Goal: Information Seeking & Learning: Learn about a topic

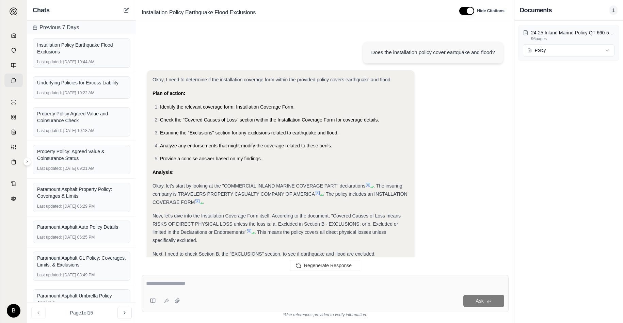
scroll to position [1241, 0]
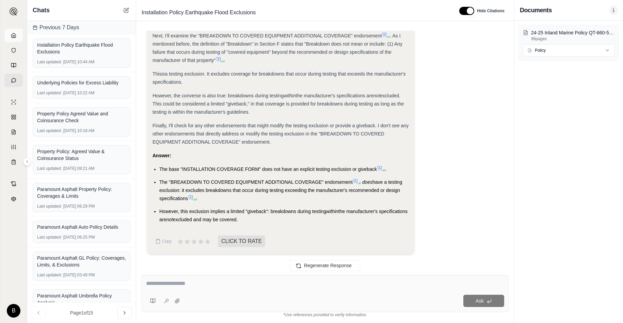
click at [14, 35] on polyline at bounding box center [13, 36] width 1 height 2
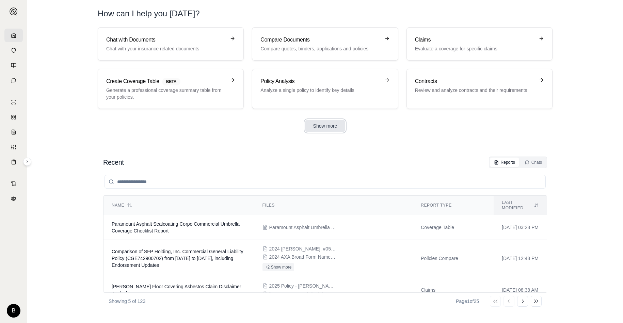
click at [325, 128] on button "Show more" at bounding box center [325, 126] width 40 height 12
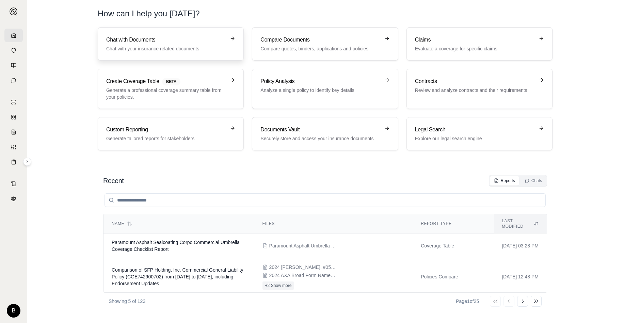
click at [157, 43] on h3 "Chat with Documents" at bounding box center [165, 40] width 119 height 8
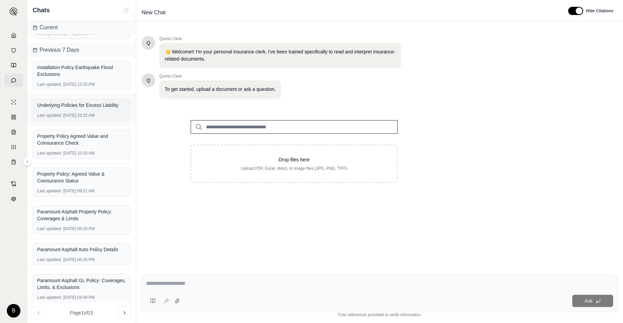
scroll to position [24, 0]
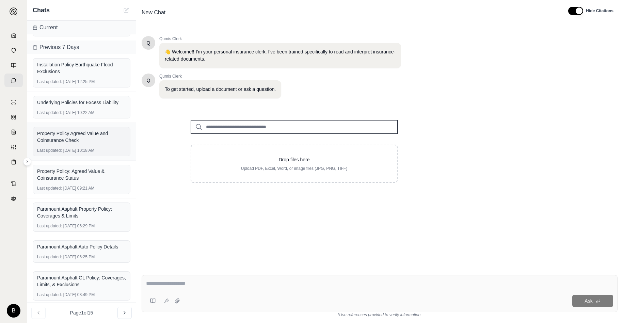
click at [79, 134] on div "Property Policy Agreed Value and Coinsurance Check" at bounding box center [81, 137] width 89 height 14
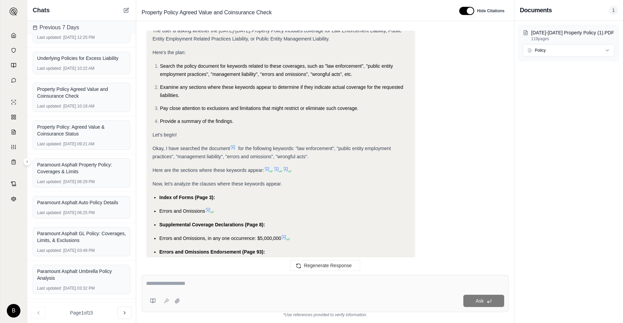
scroll to position [3010, 0]
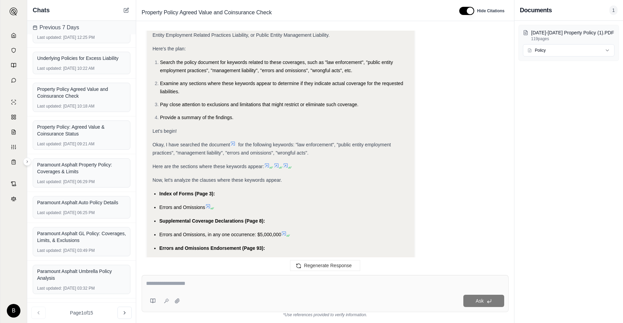
click at [247, 284] on textarea at bounding box center [325, 283] width 358 height 8
type textarea "*"
type textarea "**********"
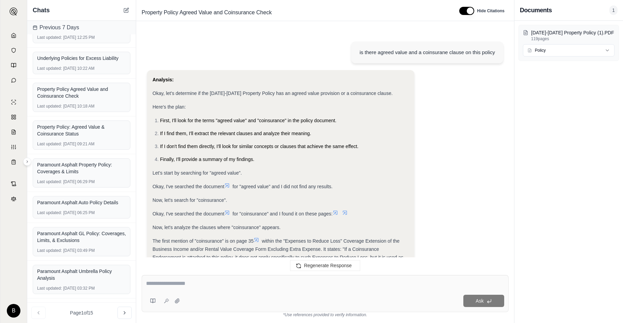
scroll to position [3582, 0]
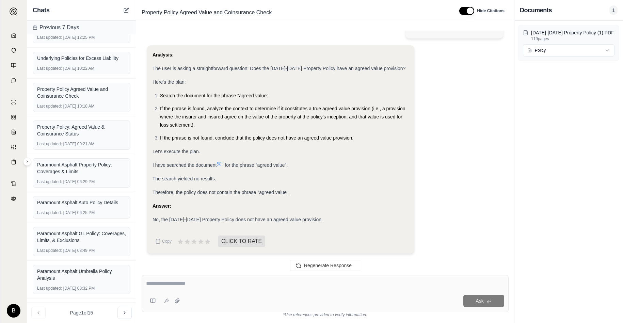
click at [251, 281] on textarea at bounding box center [325, 283] width 358 height 8
type textarea "**********"
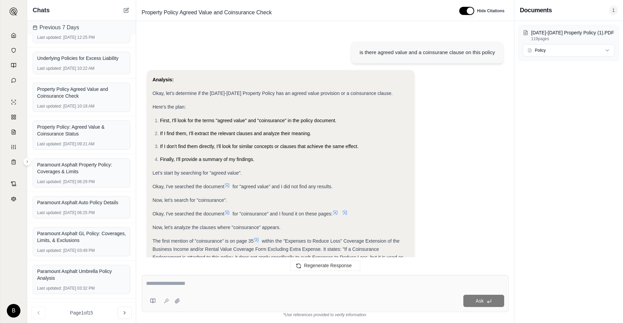
scroll to position [4127, 0]
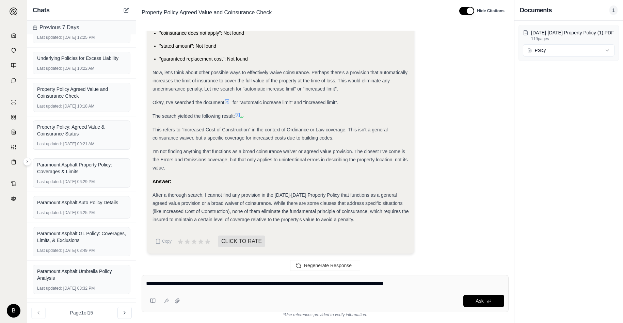
type textarea "**********"
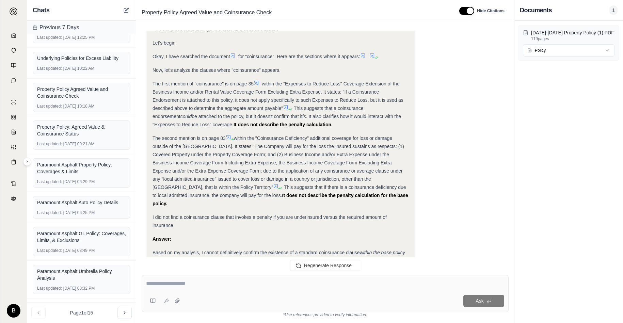
scroll to position [4509, 0]
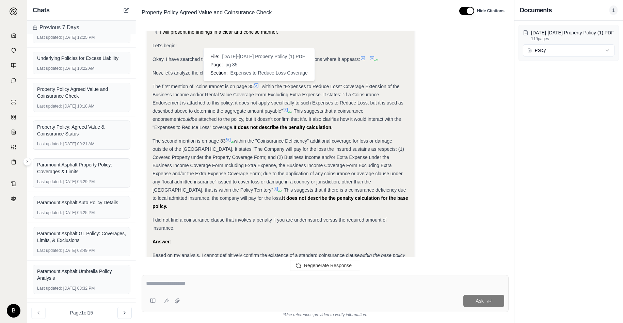
click at [258, 85] on icon at bounding box center [255, 85] width 5 height 5
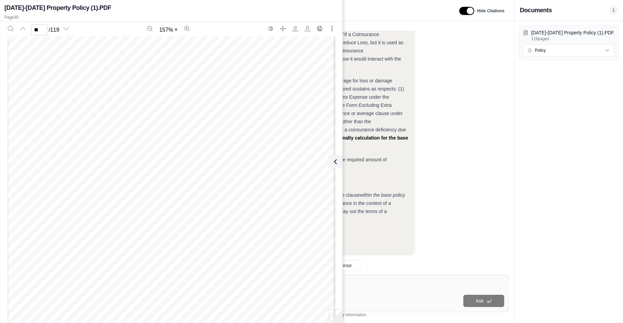
scroll to position [14446, 0]
type input "**"
click at [9, 29] on icon "Search" at bounding box center [10, 28] width 5 height 5
type input "**********"
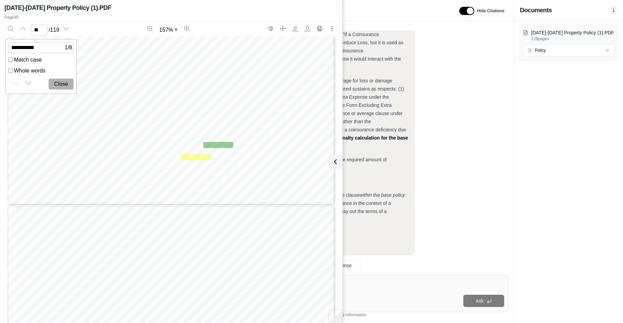
scroll to position [14672, 0]
click at [29, 84] on icon "Next match" at bounding box center [28, 82] width 5 height 5
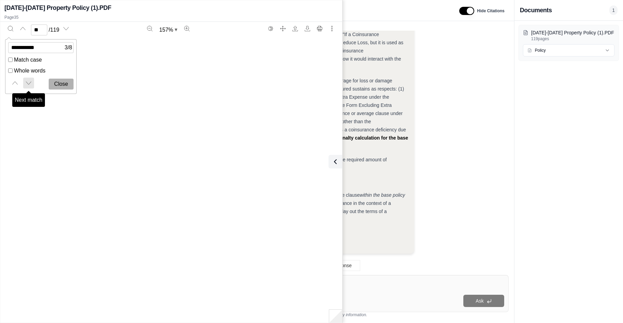
type input "**"
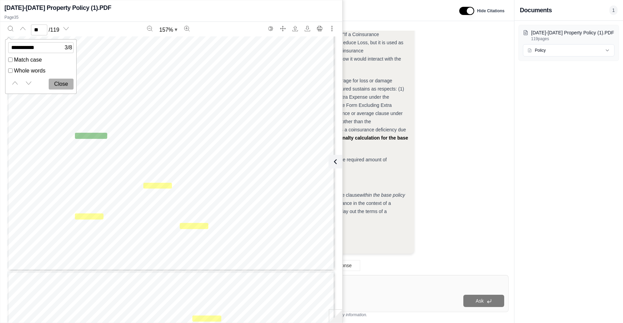
scroll to position [34961, 0]
click at [336, 160] on icon at bounding box center [334, 162] width 8 height 8
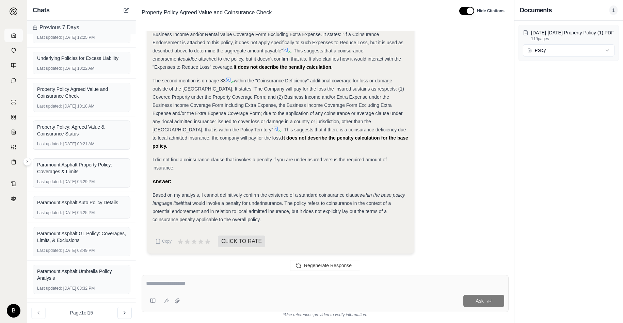
click at [12, 33] on icon at bounding box center [13, 35] width 5 height 5
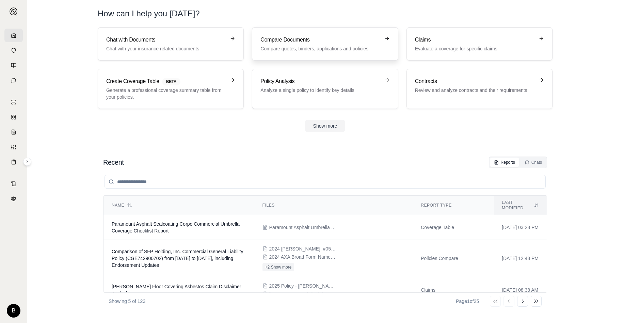
click at [310, 49] on p "Compare quotes, binders, applications and policies" at bounding box center [319, 48] width 119 height 7
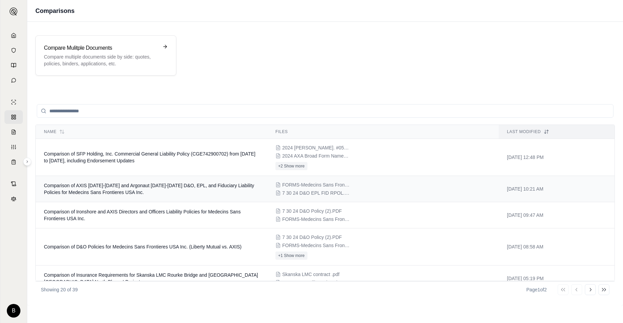
click at [174, 185] on span "Comparison of AXIS [DATE]-[DATE] and Argonaut [DATE]-[DATE] D&O, EPL, and Fiduc…" at bounding box center [149, 189] width 210 height 12
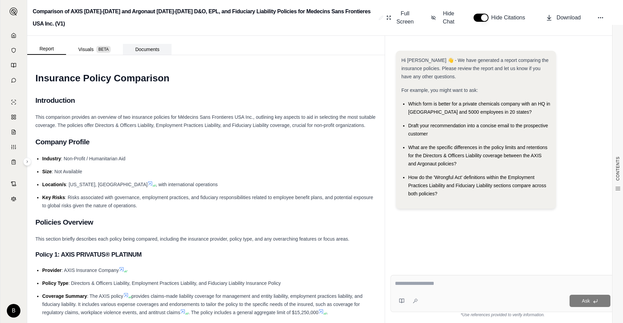
click at [155, 52] on button "Documents" at bounding box center [147, 49] width 49 height 11
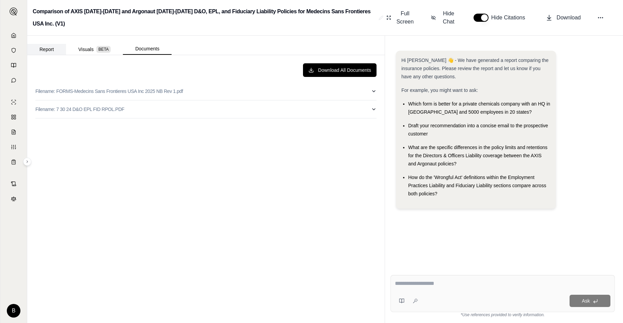
click at [49, 50] on button "Report" at bounding box center [46, 49] width 39 height 11
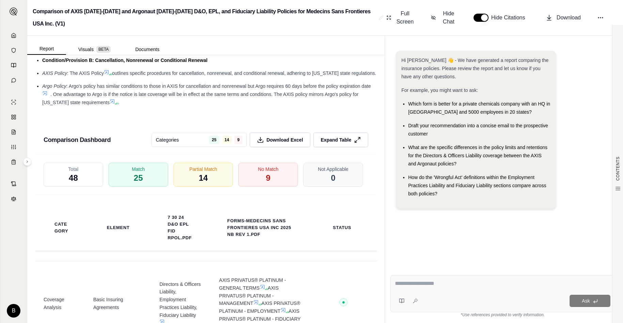
scroll to position [1287, 0]
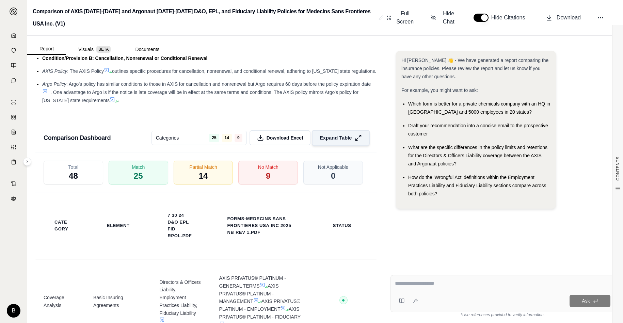
click at [328, 134] on span "Expand Table" at bounding box center [335, 137] width 32 height 7
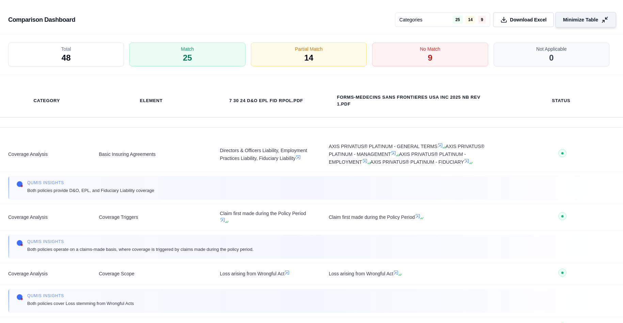
scroll to position [1074, 0]
click at [410, 56] on div "No Match 9" at bounding box center [429, 54] width 121 height 25
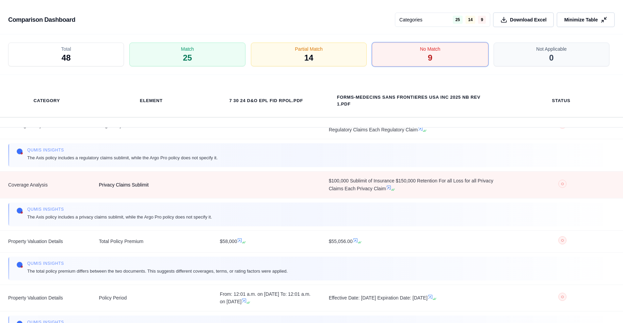
scroll to position [90, 0]
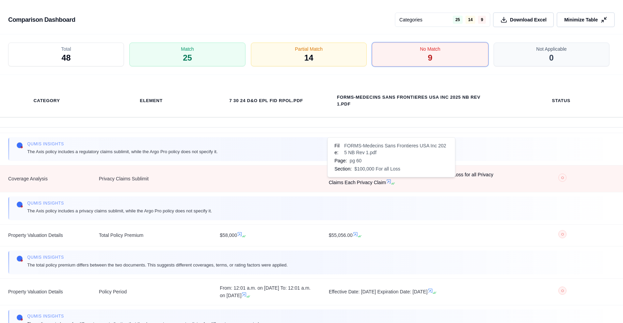
click at [389, 182] on icon at bounding box center [388, 181] width 5 height 5
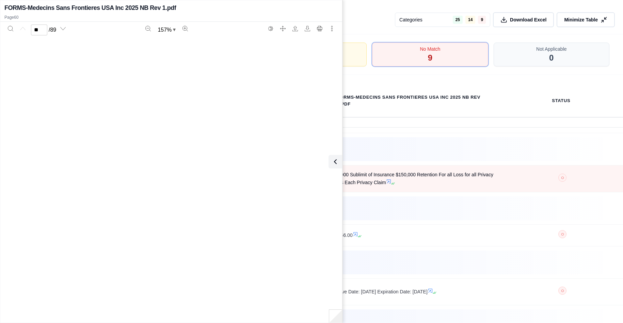
type input "**"
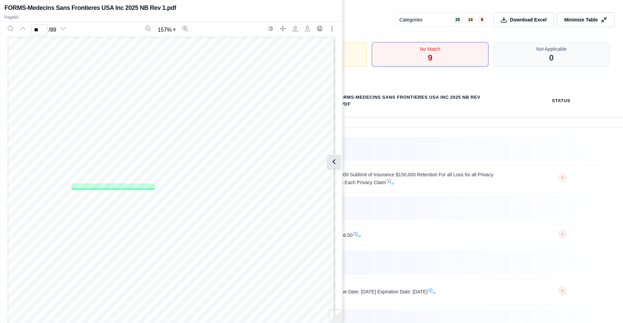
click at [333, 161] on icon at bounding box center [334, 162] width 2 height 4
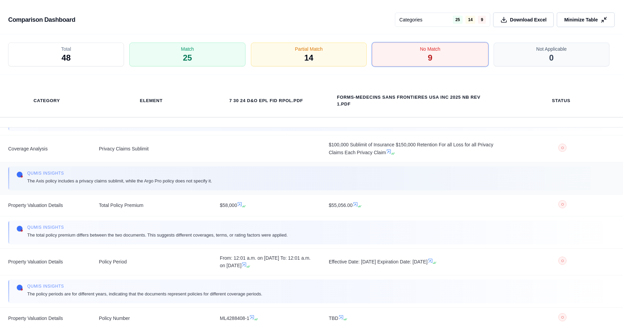
scroll to position [120, 0]
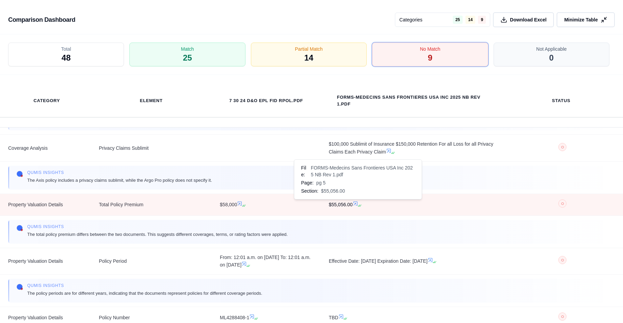
click at [356, 202] on icon at bounding box center [355, 203] width 4 height 4
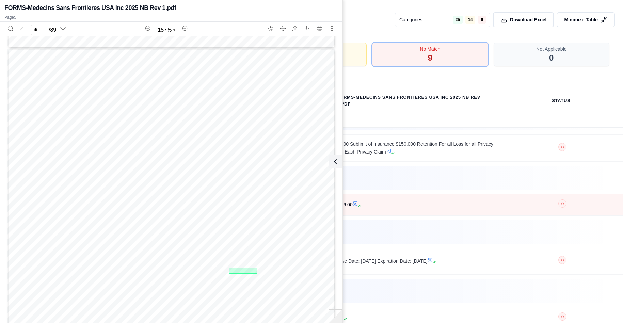
scroll to position [1696, 0]
type input "*"
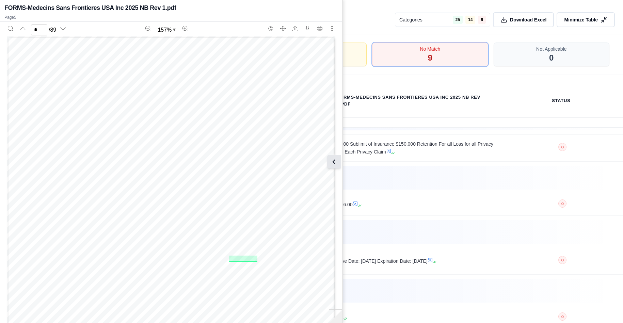
click at [334, 160] on icon at bounding box center [334, 162] width 2 height 4
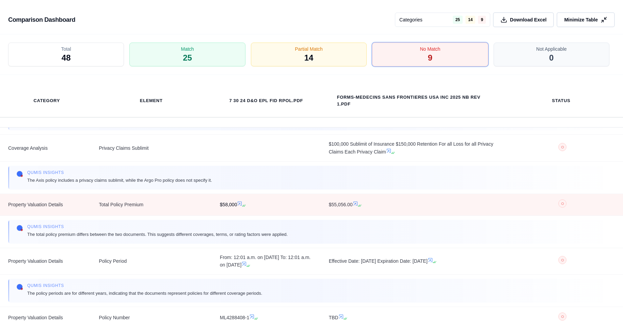
click at [241, 202] on icon at bounding box center [239, 203] width 5 height 5
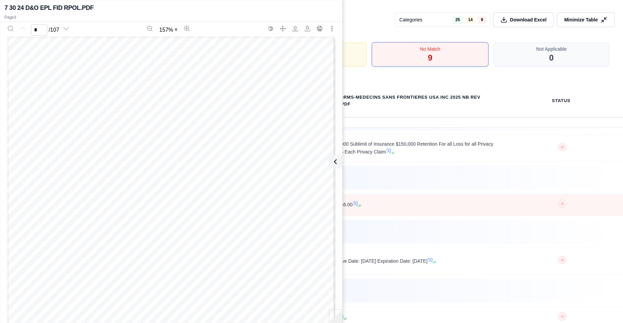
scroll to position [848, 0]
type input "*"
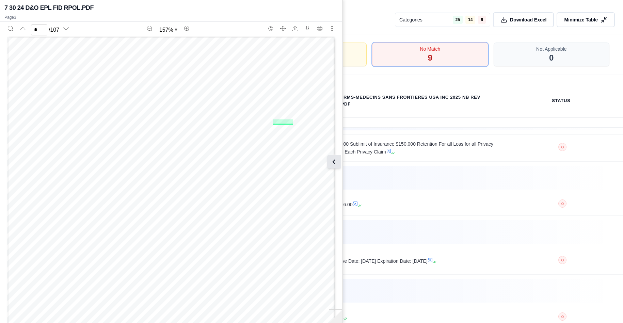
click at [340, 161] on button at bounding box center [334, 162] width 14 height 14
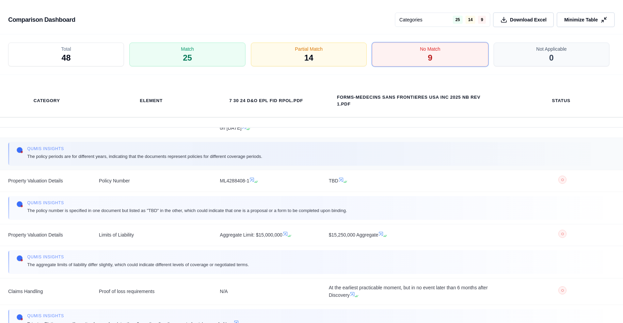
scroll to position [258, 0]
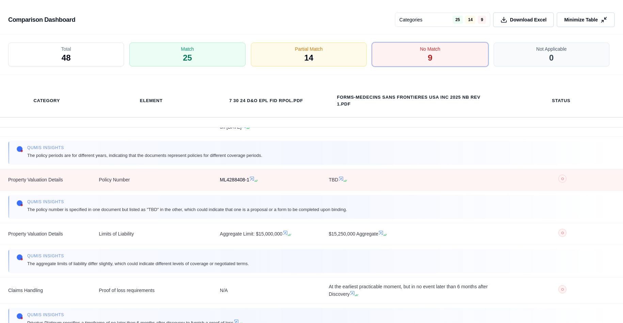
click at [253, 179] on icon at bounding box center [252, 179] width 4 height 4
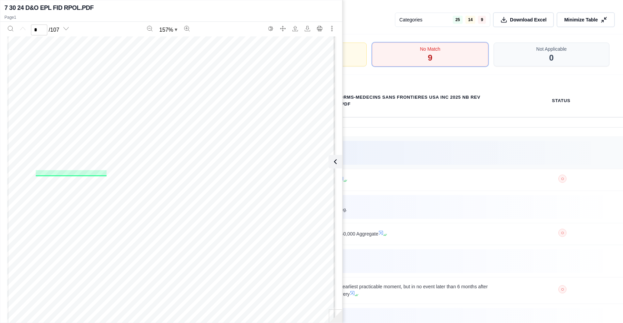
scroll to position [116, 0]
click at [331, 159] on icon at bounding box center [334, 162] width 8 height 8
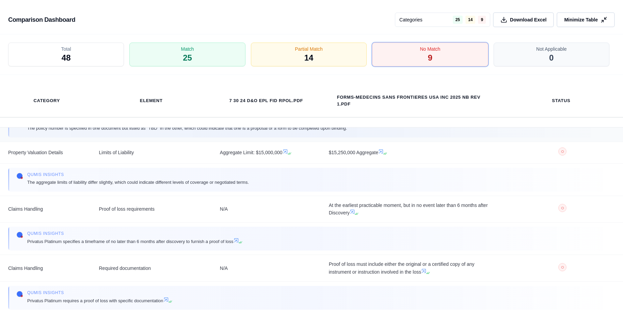
scroll to position [0, 0]
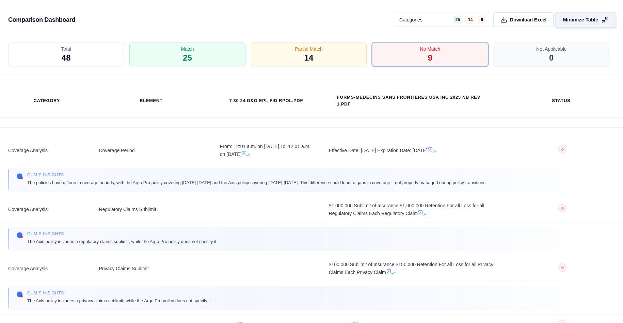
click at [604, 18] on icon at bounding box center [604, 19] width 7 height 7
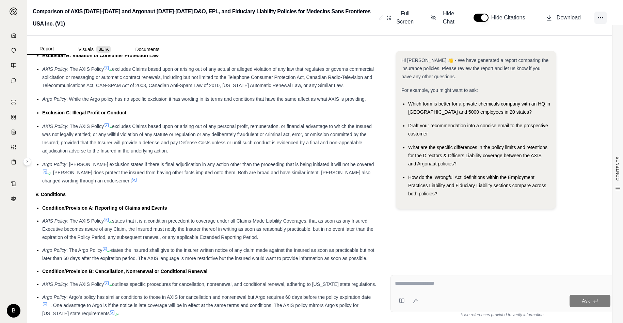
click at [600, 16] on icon at bounding box center [600, 17] width 7 height 7
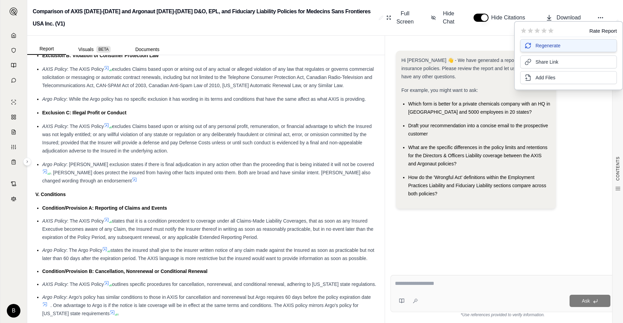
click at [557, 47] on span "Regenerate" at bounding box center [547, 45] width 25 height 7
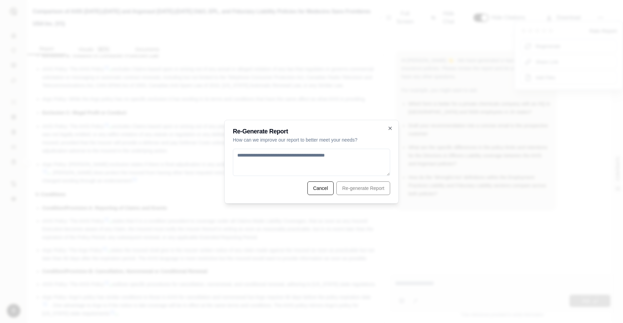
click at [335, 160] on textarea at bounding box center [311, 162] width 157 height 27
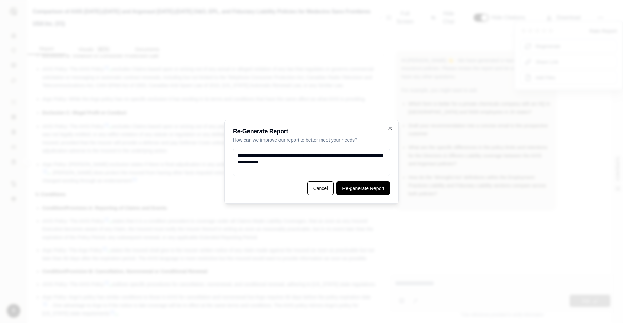
type textarea "**********"
click at [372, 189] on button "Re-generate Report" at bounding box center [363, 188] width 54 height 14
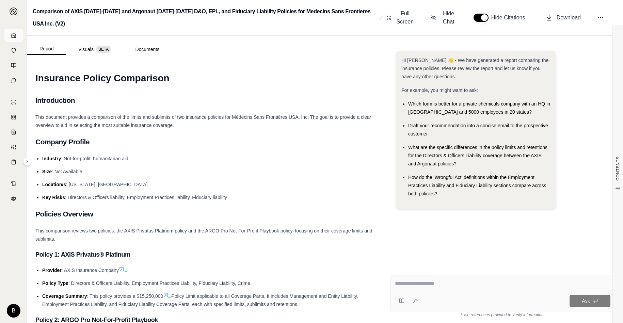
click at [15, 35] on icon at bounding box center [14, 35] width 4 height 4
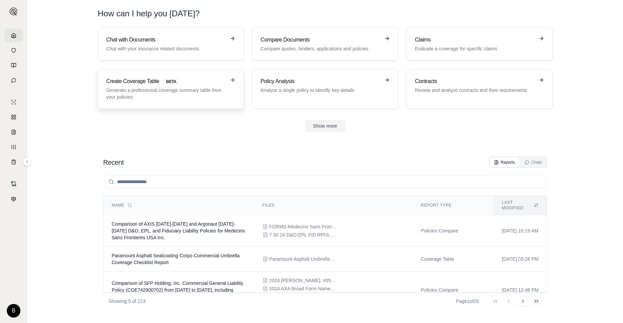
click at [159, 91] on p "Generate a professional coverage summary table from your policies." at bounding box center [165, 94] width 119 height 14
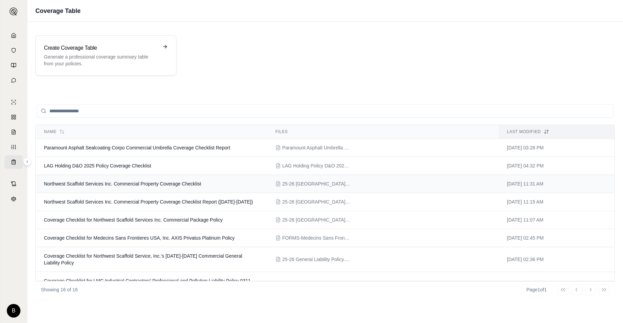
click at [148, 184] on span "Northwest Scaffold Services Inc. Commercial Property Coverage Checklist" at bounding box center [122, 183] width 157 height 5
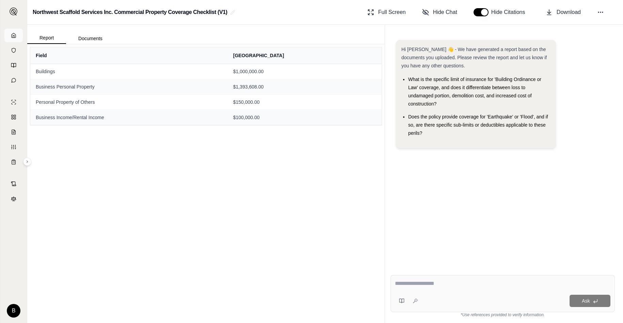
click at [11, 34] on icon at bounding box center [13, 35] width 5 height 5
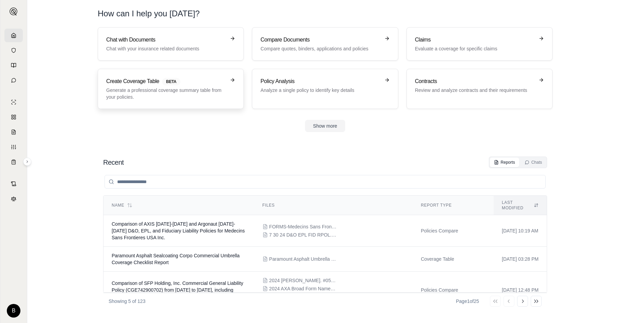
click at [178, 96] on p "Generate a professional coverage summary table from your policies." at bounding box center [165, 94] width 119 height 14
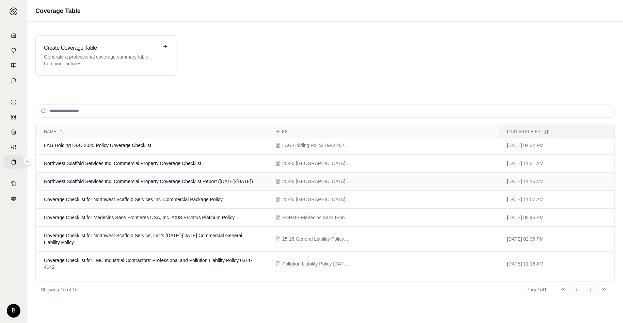
scroll to position [21, 0]
click at [141, 199] on span "Coverage Checklist for Northwest Scaffold Services Inc. Commercial Package Poli…" at bounding box center [133, 198] width 179 height 5
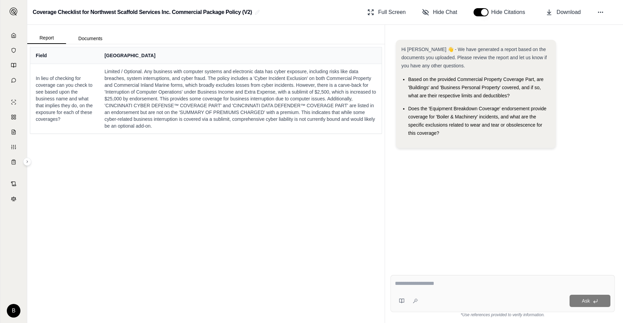
click at [10, 38] on link at bounding box center [13, 36] width 18 height 14
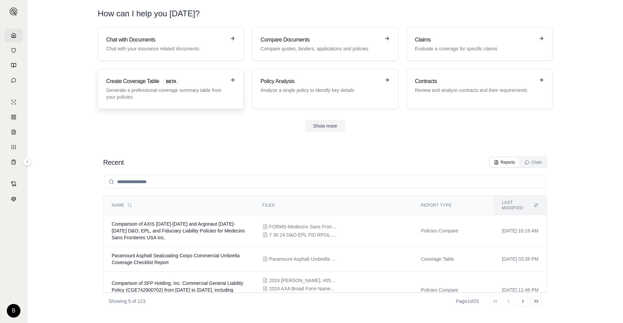
click at [199, 87] on p "Generate a professional coverage summary table from your policies." at bounding box center [165, 94] width 119 height 14
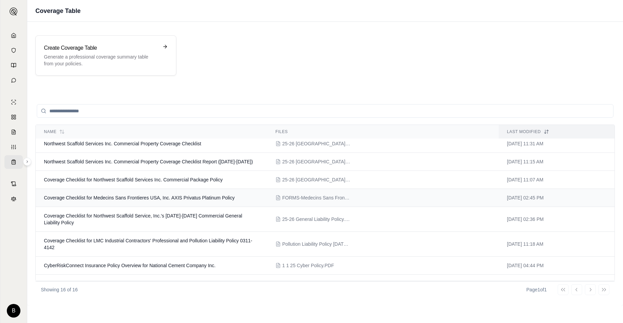
scroll to position [49, 0]
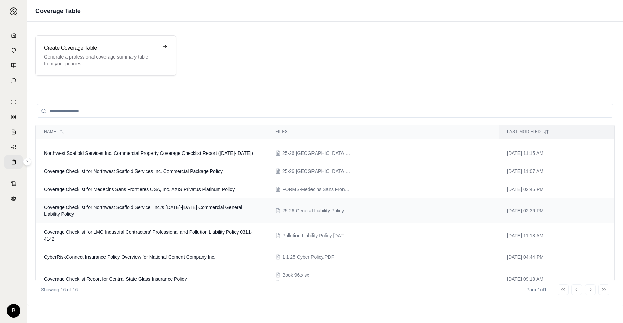
click at [158, 205] on span "Coverage Checklist for Northwest Scaffold Service, Inc.'s [DATE]-[DATE] Commerc…" at bounding box center [143, 210] width 198 height 12
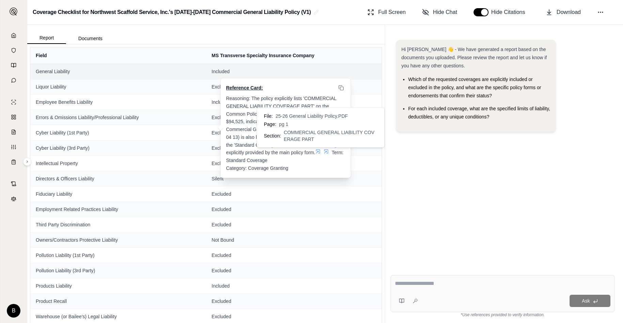
click at [318, 151] on icon at bounding box center [318, 151] width 4 height 4
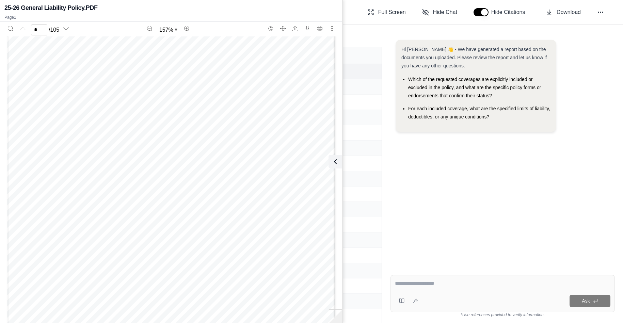
scroll to position [29, 0]
click at [337, 163] on icon at bounding box center [334, 162] width 8 height 8
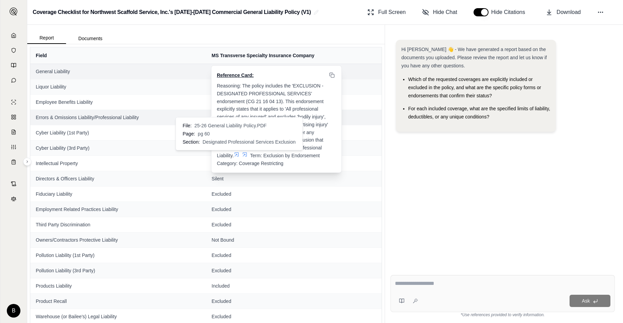
click at [238, 152] on icon at bounding box center [236, 154] width 4 height 4
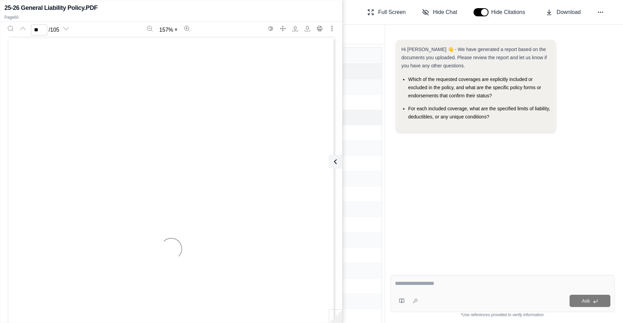
type input "**"
click at [333, 162] on icon at bounding box center [334, 162] width 2 height 4
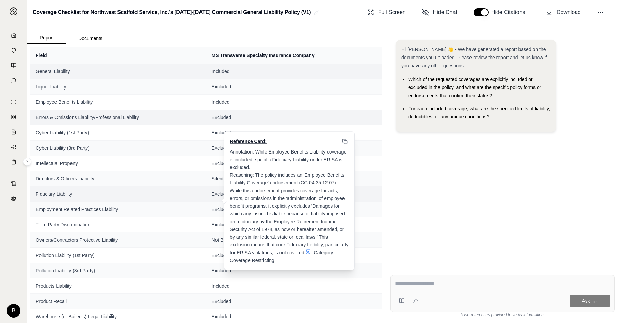
click at [310, 253] on icon at bounding box center [308, 251] width 5 height 5
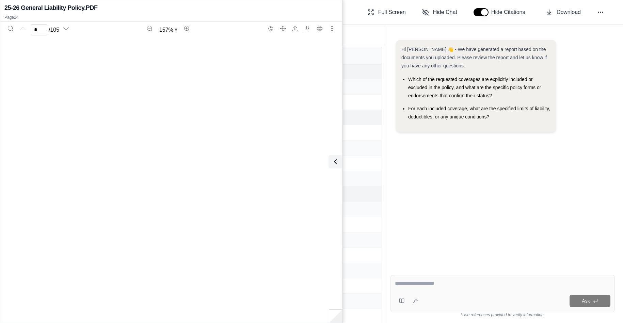
scroll to position [9752, 0]
type input "**"
click at [334, 161] on icon at bounding box center [334, 162] width 8 height 8
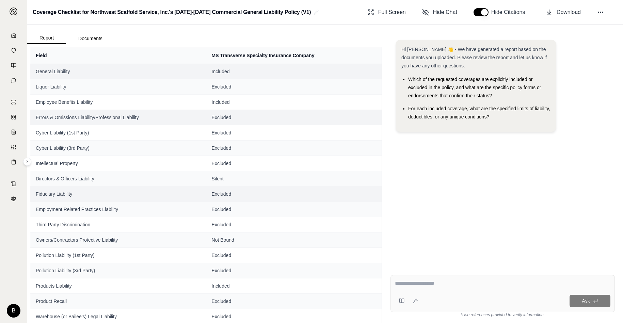
scroll to position [22, 0]
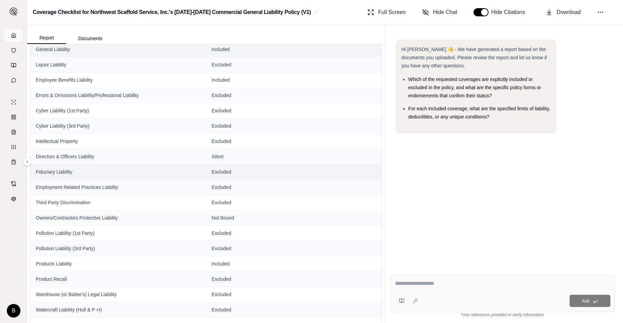
click at [13, 35] on icon at bounding box center [13, 35] width 5 height 5
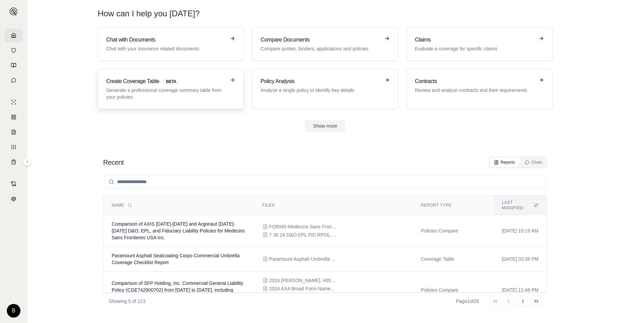
click at [189, 89] on p "Generate a professional coverage summary table from your policies." at bounding box center [165, 94] width 119 height 14
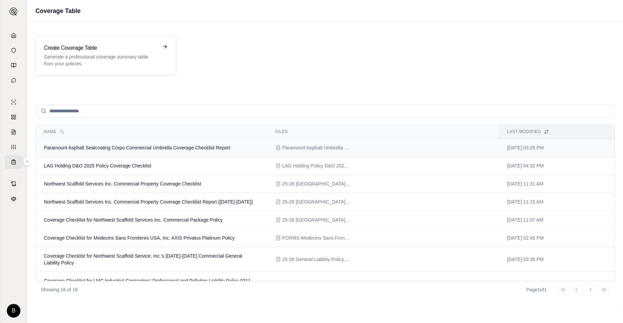
click at [150, 149] on span "Paramount Asphalt Sealcoating Corpo Commercial Umbrella Coverage Checklist Repo…" at bounding box center [137, 147] width 186 height 5
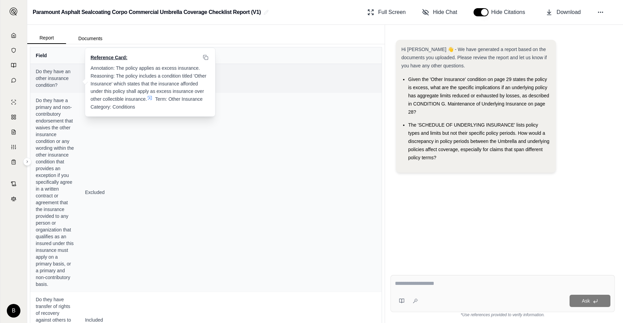
click at [152, 95] on icon at bounding box center [149, 97] width 5 height 5
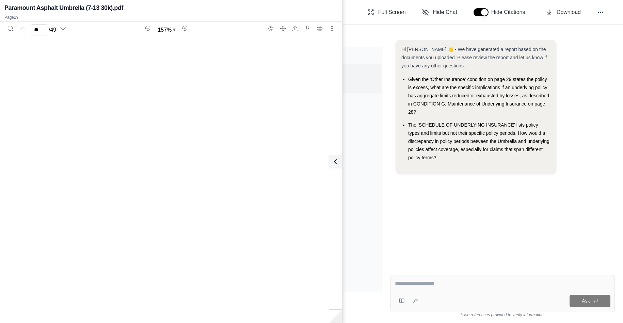
type input "**"
click at [335, 161] on icon at bounding box center [334, 162] width 8 height 8
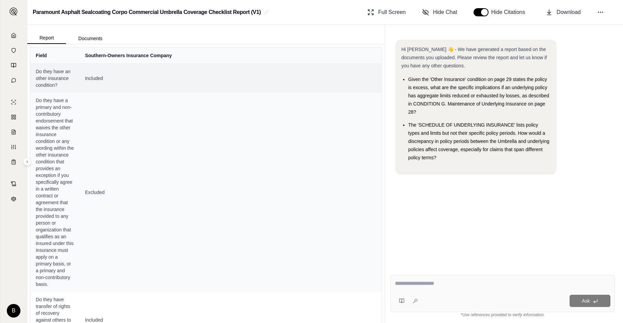
click at [430, 284] on textarea at bounding box center [502, 283] width 215 height 8
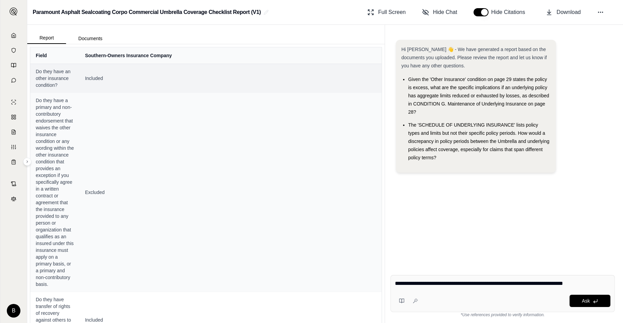
type textarea "**********"
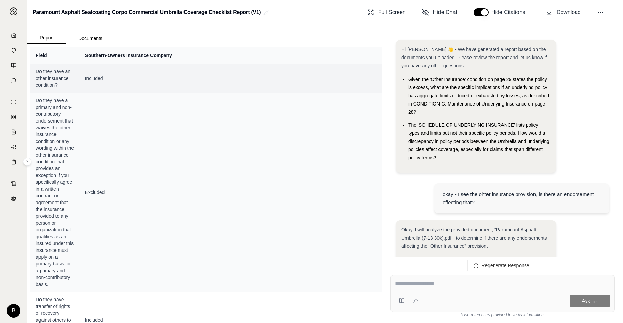
scroll to position [1070, 0]
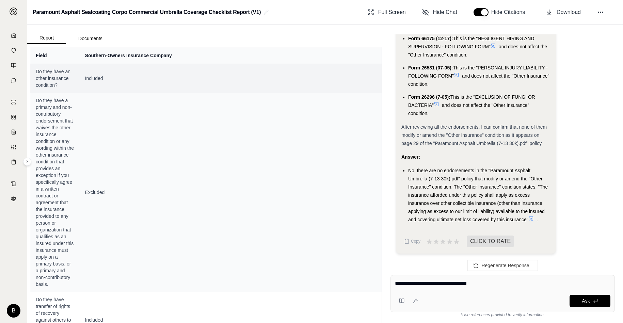
type textarea "**********"
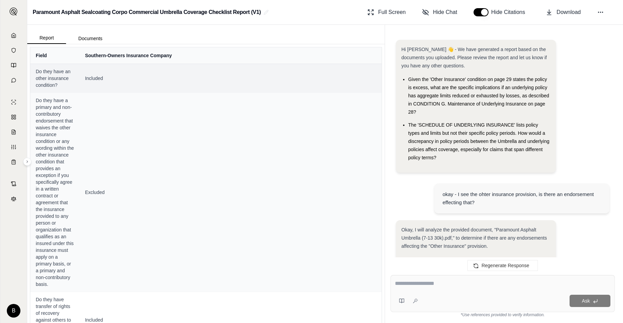
scroll to position [2082, 0]
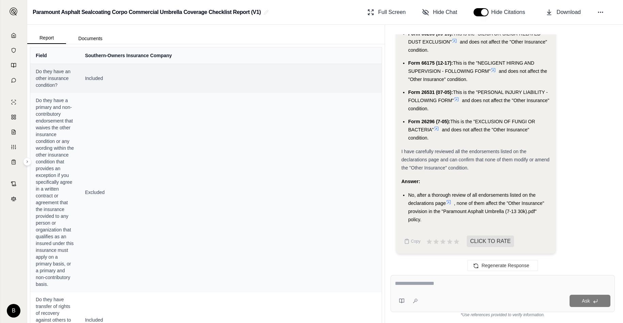
click at [449, 202] on icon at bounding box center [448, 201] width 5 height 5
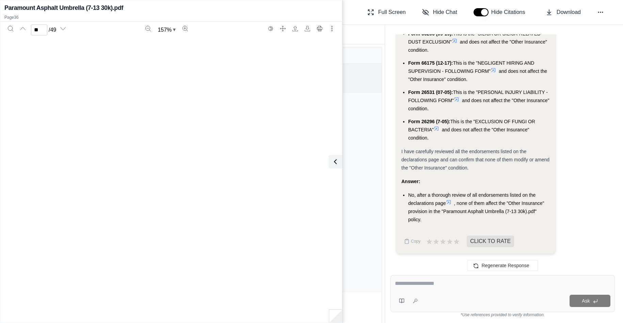
scroll to position [14840, 0]
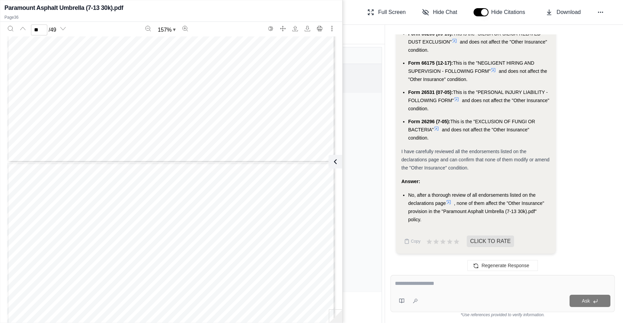
type input "**"
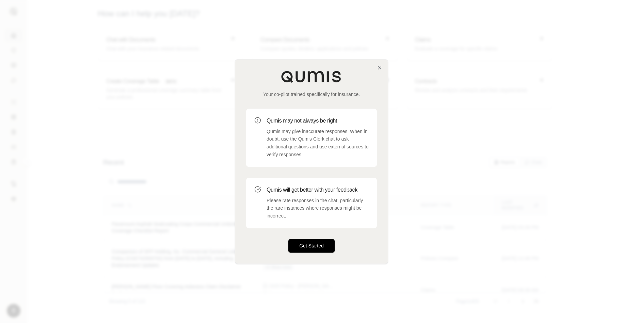
click at [301, 247] on button "Get Started" at bounding box center [311, 246] width 46 height 14
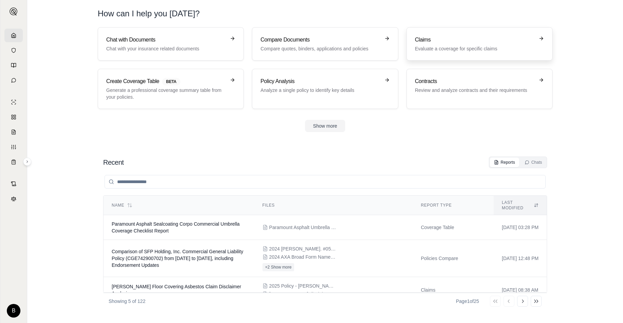
click at [427, 46] on p "Evaluate a coverage for specific claims" at bounding box center [474, 48] width 119 height 7
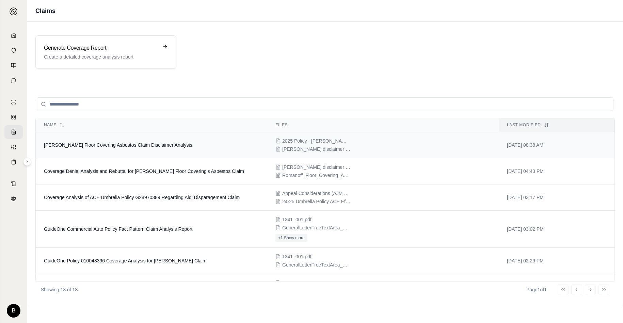
click at [126, 144] on span "[PERSON_NAME] Floor Covering Asbestos Claim Disclaimer Analysis" at bounding box center [118, 144] width 148 height 5
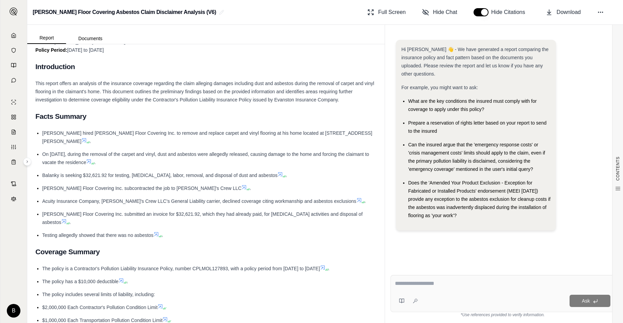
scroll to position [117, 0]
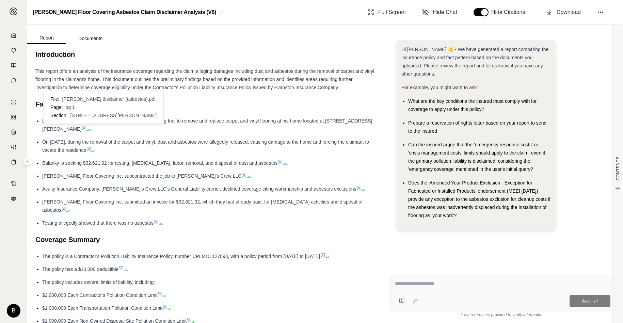
click at [86, 126] on icon at bounding box center [84, 128] width 4 height 4
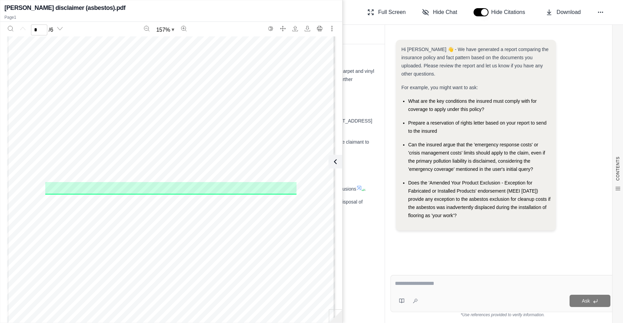
scroll to position [88, 0]
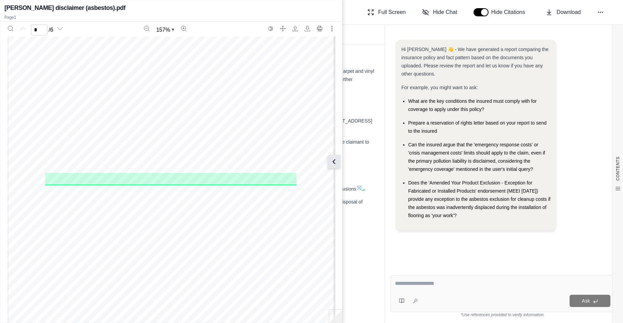
click at [336, 162] on icon at bounding box center [334, 162] width 8 height 8
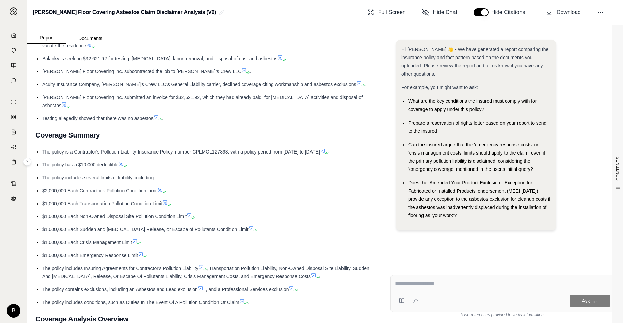
scroll to position [237, 0]
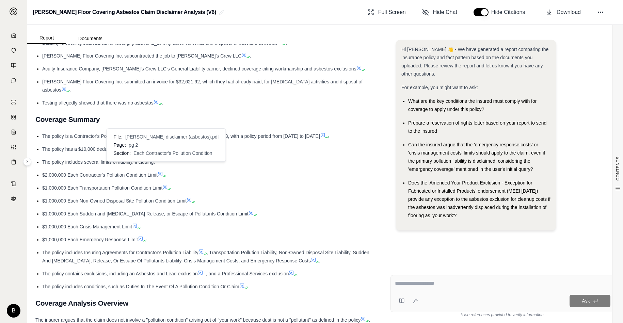
click at [162, 171] on icon at bounding box center [160, 173] width 5 height 5
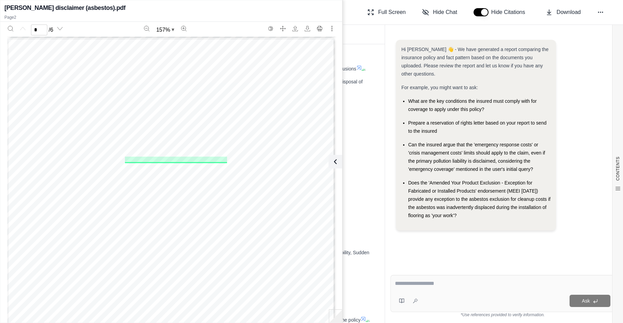
type input "*"
click at [332, 159] on icon at bounding box center [334, 162] width 8 height 8
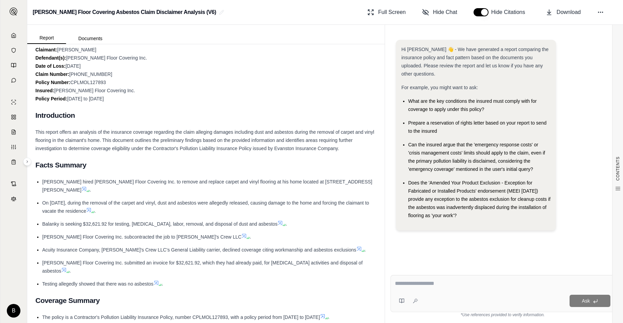
scroll to position [0, 0]
